Goal: Task Accomplishment & Management: Use online tool/utility

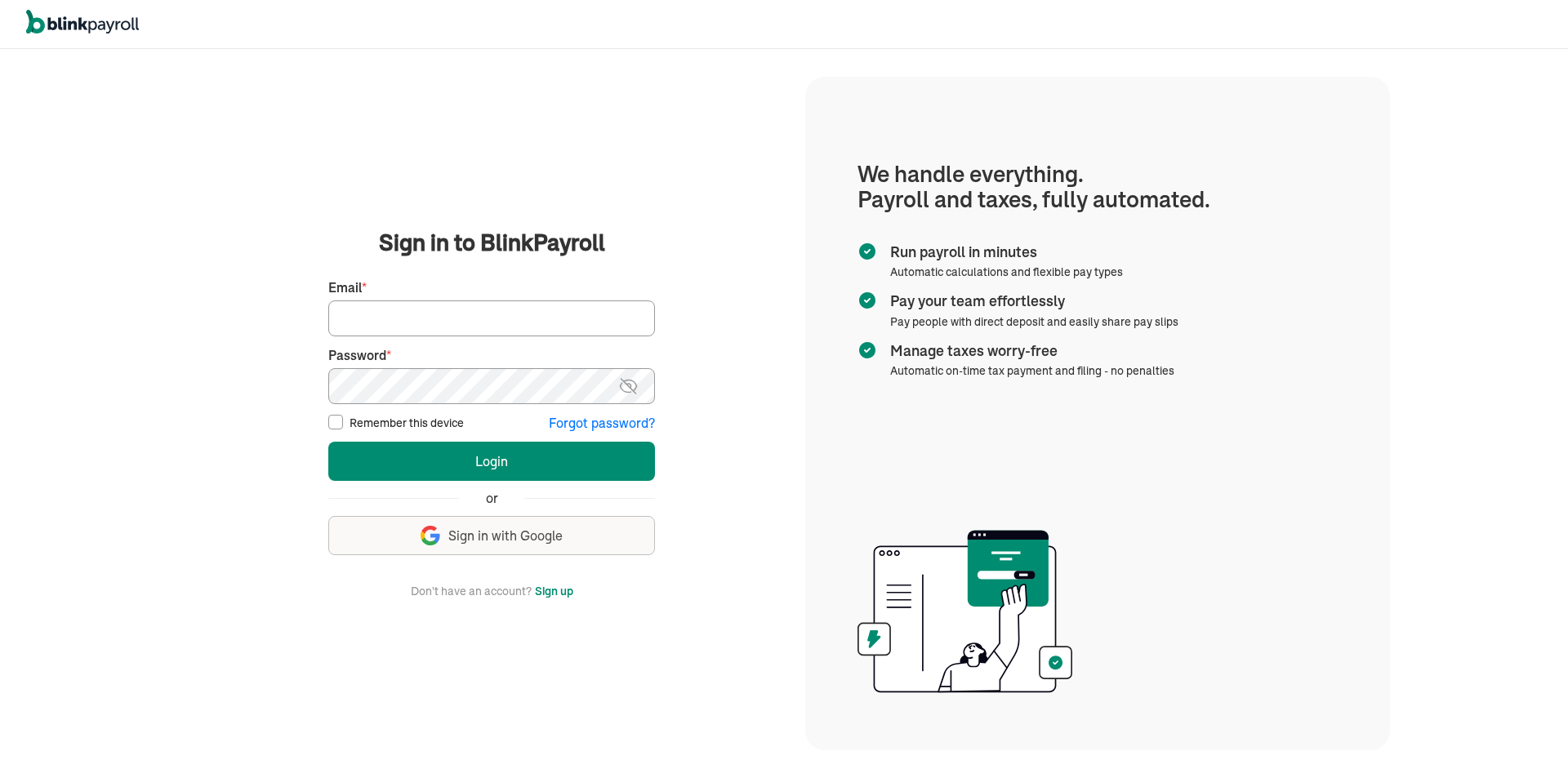
click at [434, 287] on div "Email *" at bounding box center [492, 307] width 327 height 58
click at [456, 316] on input "Email *" at bounding box center [492, 318] width 327 height 36
click at [427, 334] on input "Email *" at bounding box center [492, 318] width 327 height 36
type input "mitchell.j.vargas@gmail.com"
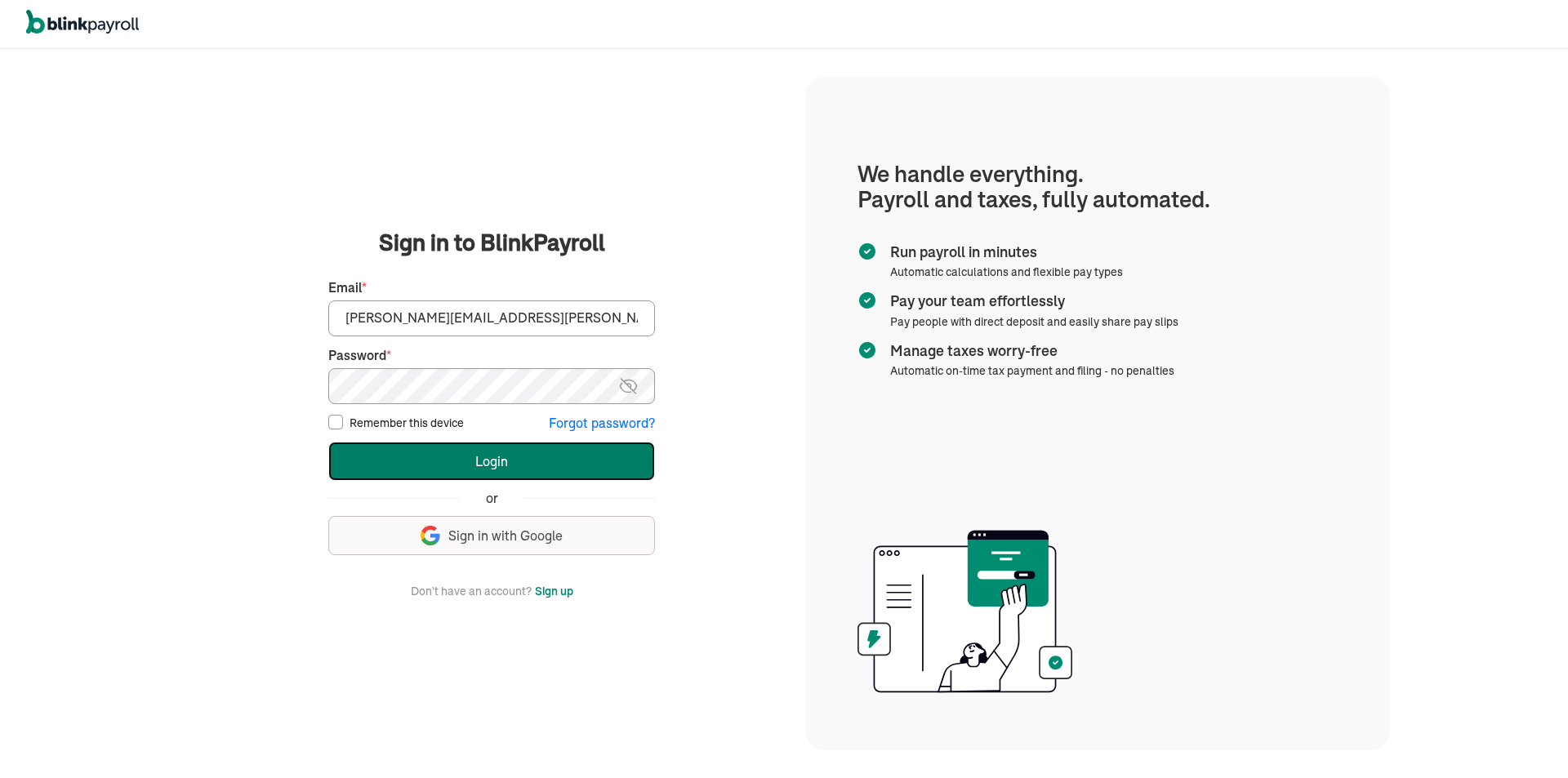
click at [489, 463] on button "Login" at bounding box center [492, 461] width 327 height 39
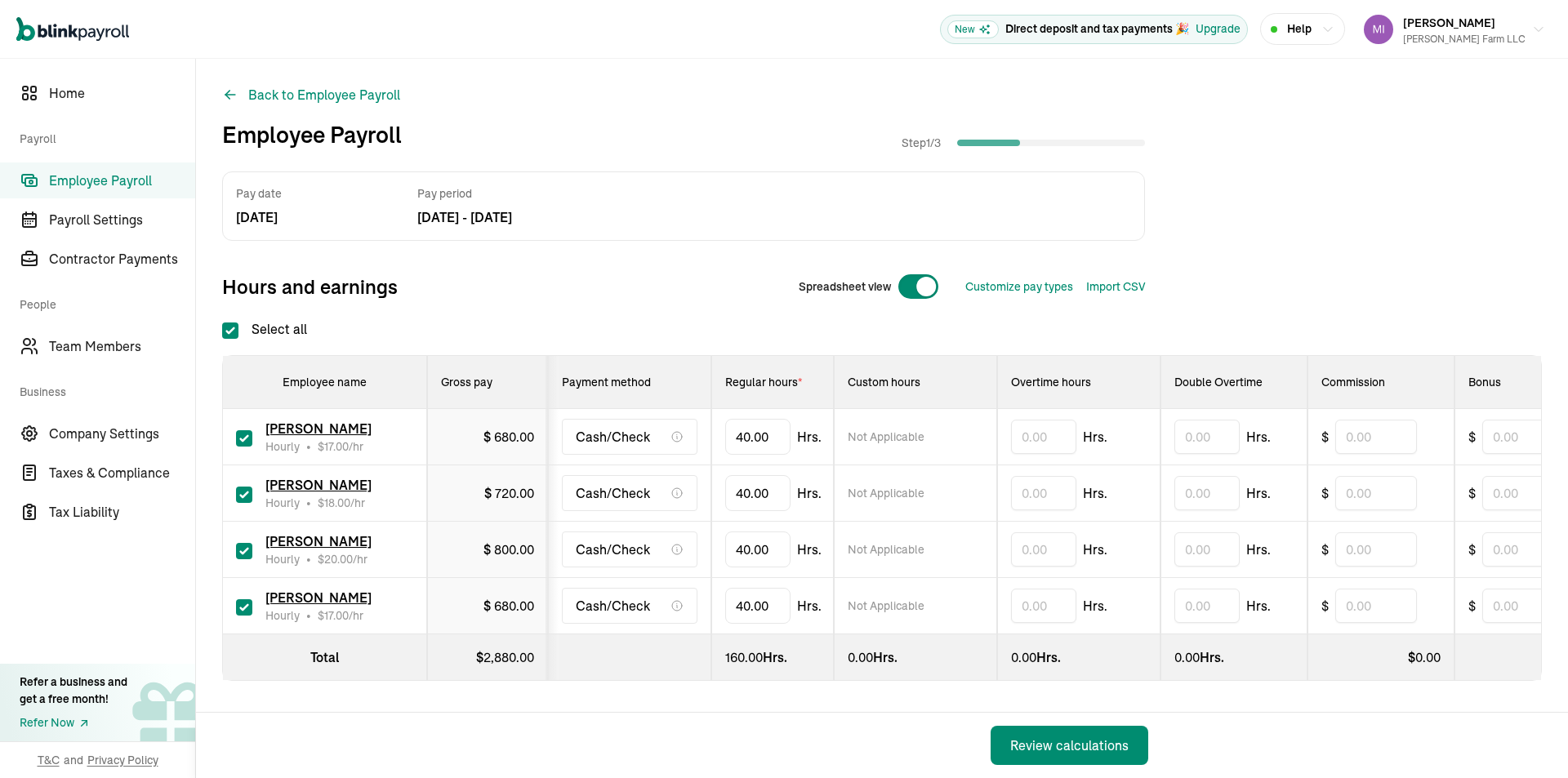
click at [911, 272] on div "Spreadsheet view" at bounding box center [869, 286] width 167 height 39
click at [916, 283] on div at bounding box center [918, 286] width 42 height 26
checkbox input "false"
